Goal: Task Accomplishment & Management: Use online tool/utility

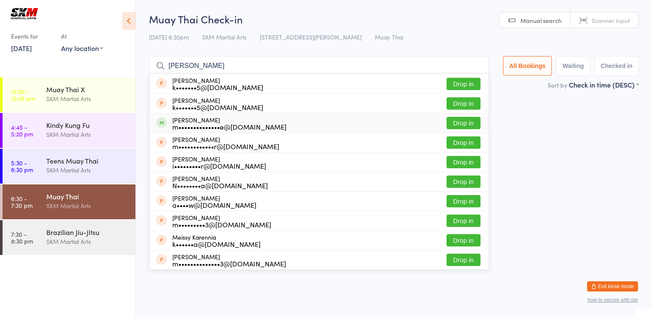
type input "[PERSON_NAME]"
click at [458, 121] on button "Drop in" at bounding box center [463, 123] width 34 height 12
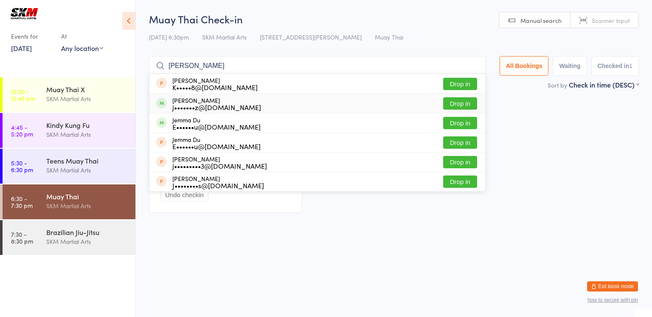
type input "[PERSON_NAME]"
click at [457, 101] on button "Drop in" at bounding box center [460, 103] width 34 height 12
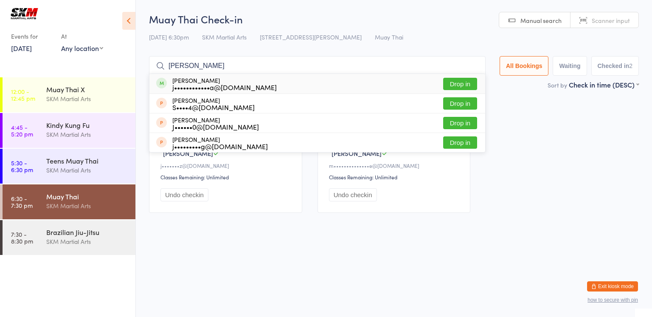
type input "[PERSON_NAME]"
click at [463, 81] on button "Drop in" at bounding box center [460, 84] width 34 height 12
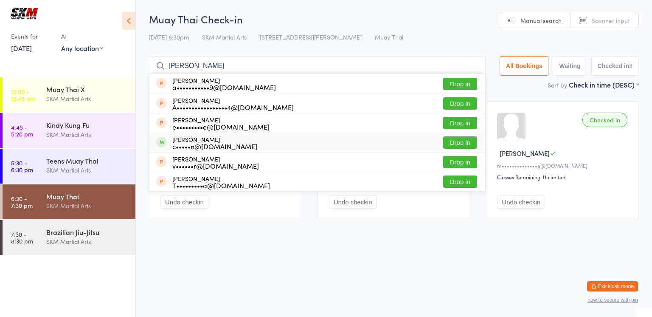
type input "[PERSON_NAME]"
click at [463, 145] on button "Drop in" at bounding box center [460, 142] width 34 height 12
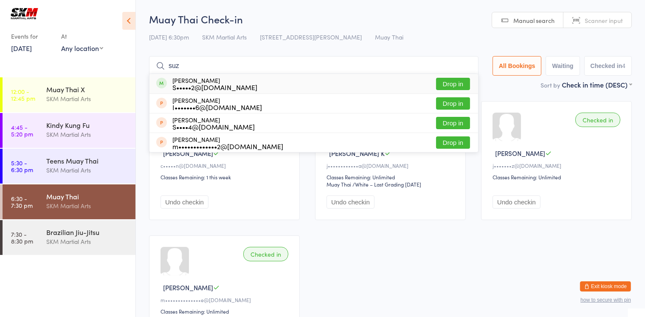
type input "suz"
click at [459, 87] on button "Drop in" at bounding box center [453, 84] width 34 height 12
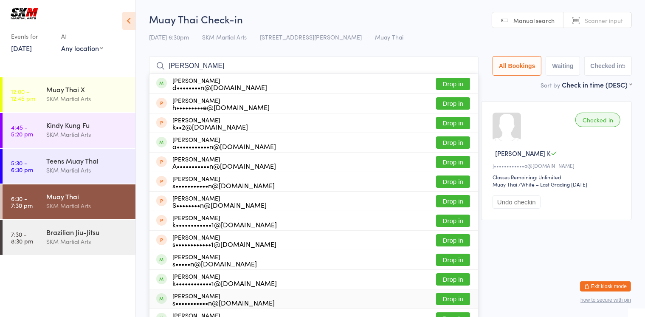
type input "[PERSON_NAME]"
click at [449, 300] on button "Drop in" at bounding box center [453, 298] width 34 height 12
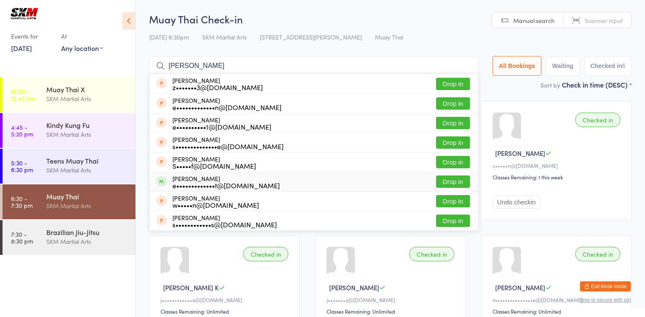
type input "[PERSON_NAME]"
click at [448, 184] on button "Drop in" at bounding box center [453, 181] width 34 height 12
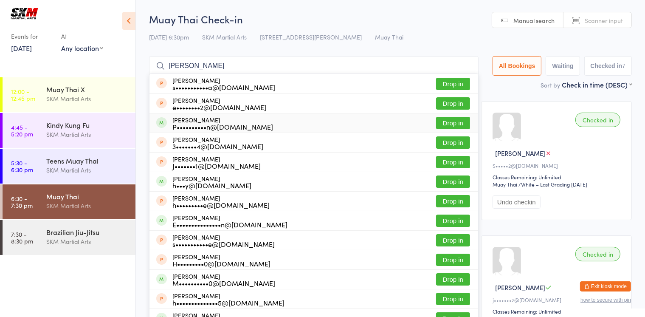
type input "[PERSON_NAME]"
click at [448, 119] on button "Drop in" at bounding box center [453, 123] width 34 height 12
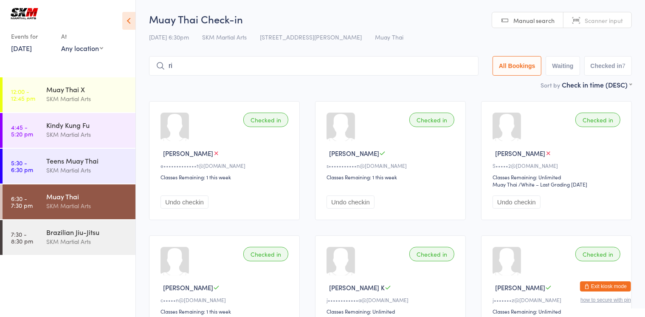
type input "r"
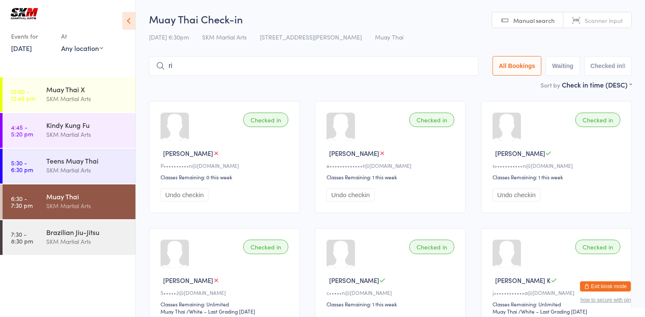
type input "riv"
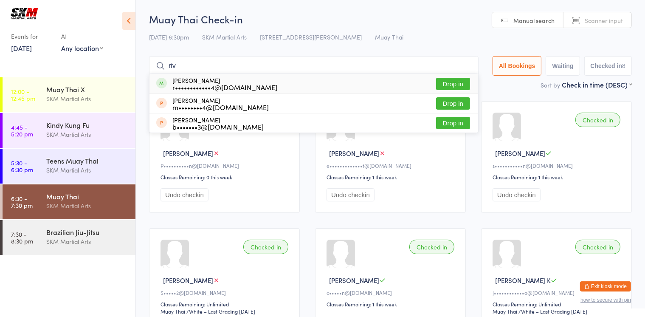
click at [448, 81] on button "Drop in" at bounding box center [453, 84] width 34 height 12
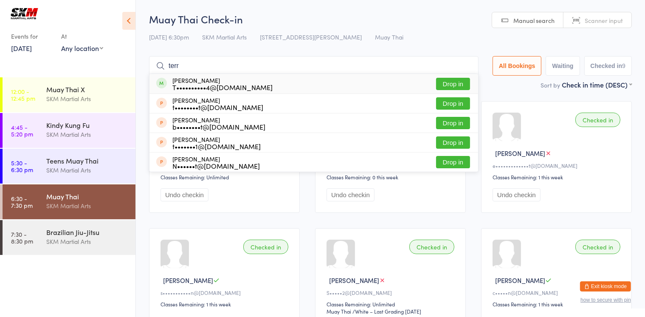
type input "terr"
click at [454, 81] on button "Drop in" at bounding box center [453, 84] width 34 height 12
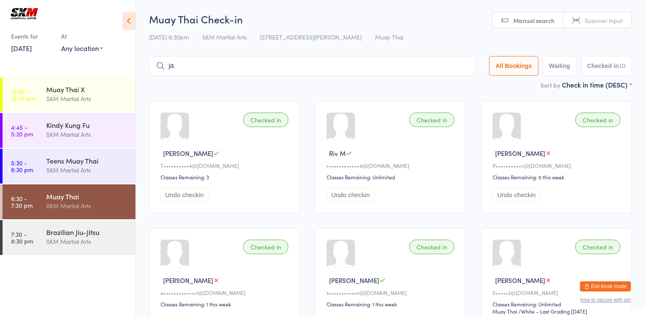
type input "j"
type input "m"
type input "[PERSON_NAME]"
